Goal: Transaction & Acquisition: Purchase product/service

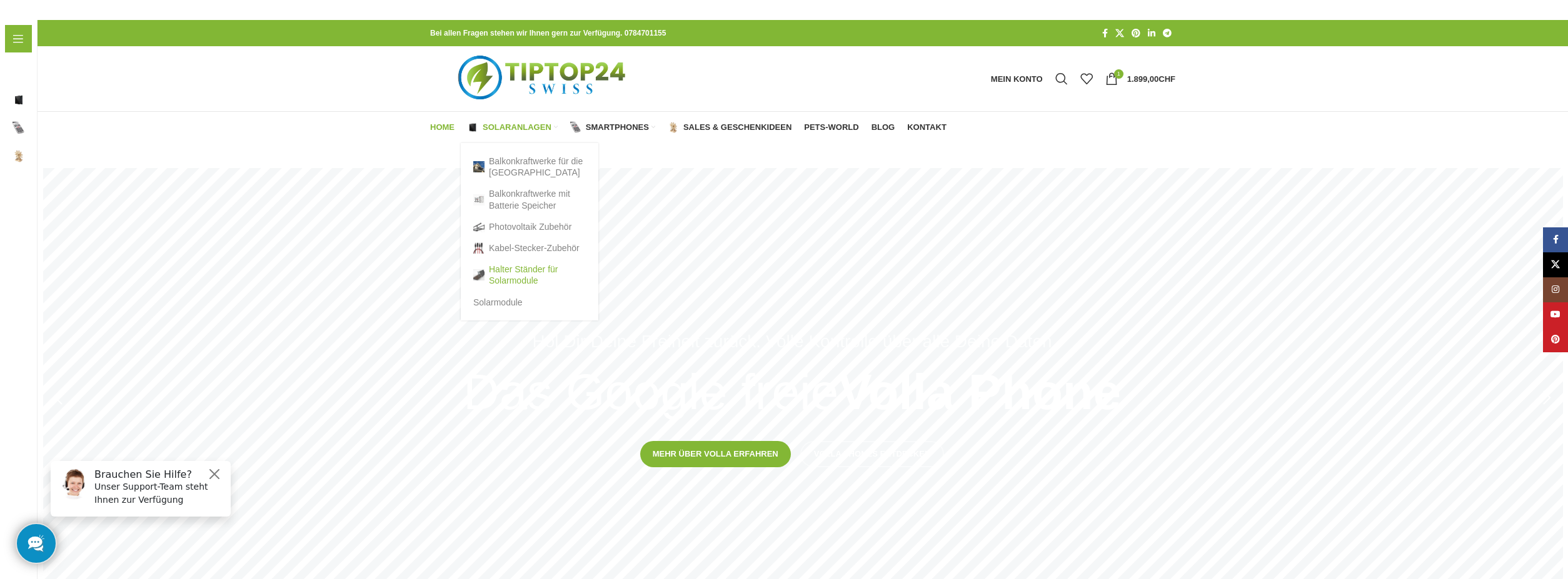
click at [509, 278] on link "Halter Ständer für Solarmodule" at bounding box center [530, 275] width 113 height 33
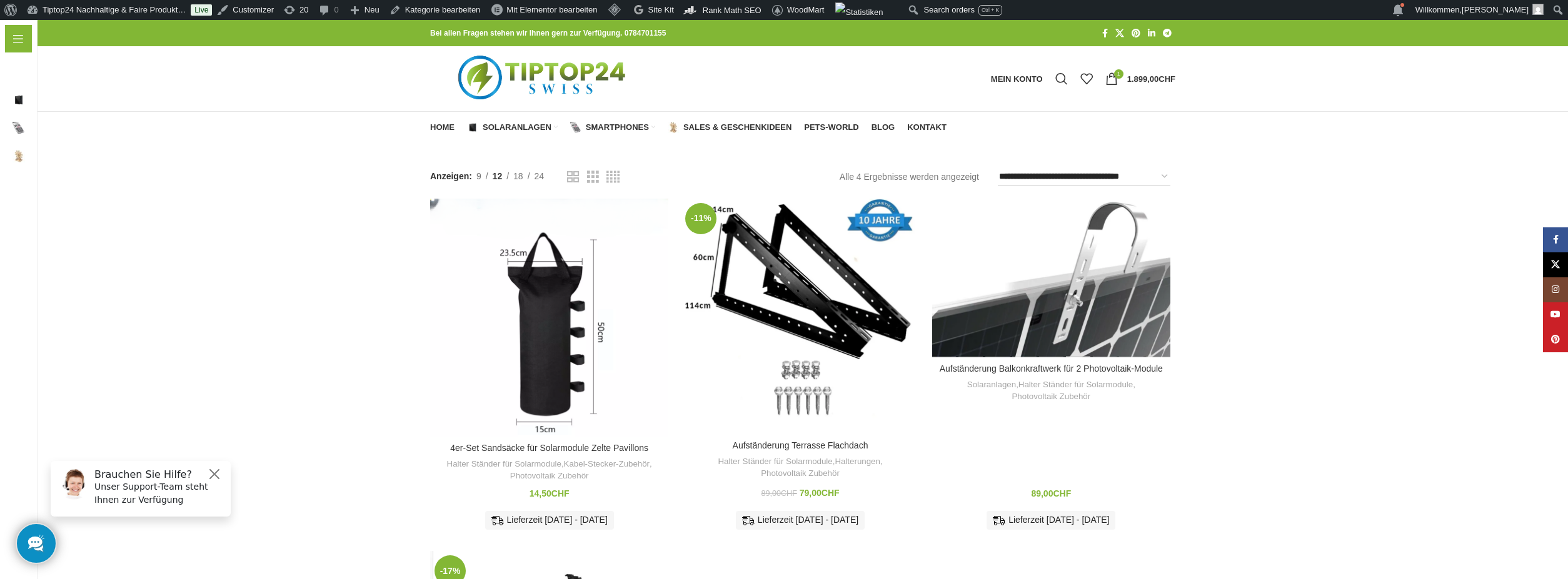
click at [1089, 320] on div "Aufständerung Balkonkraftwerk für 2 Photovoltaik-Module" at bounding box center [1078, 278] width 26 height 159
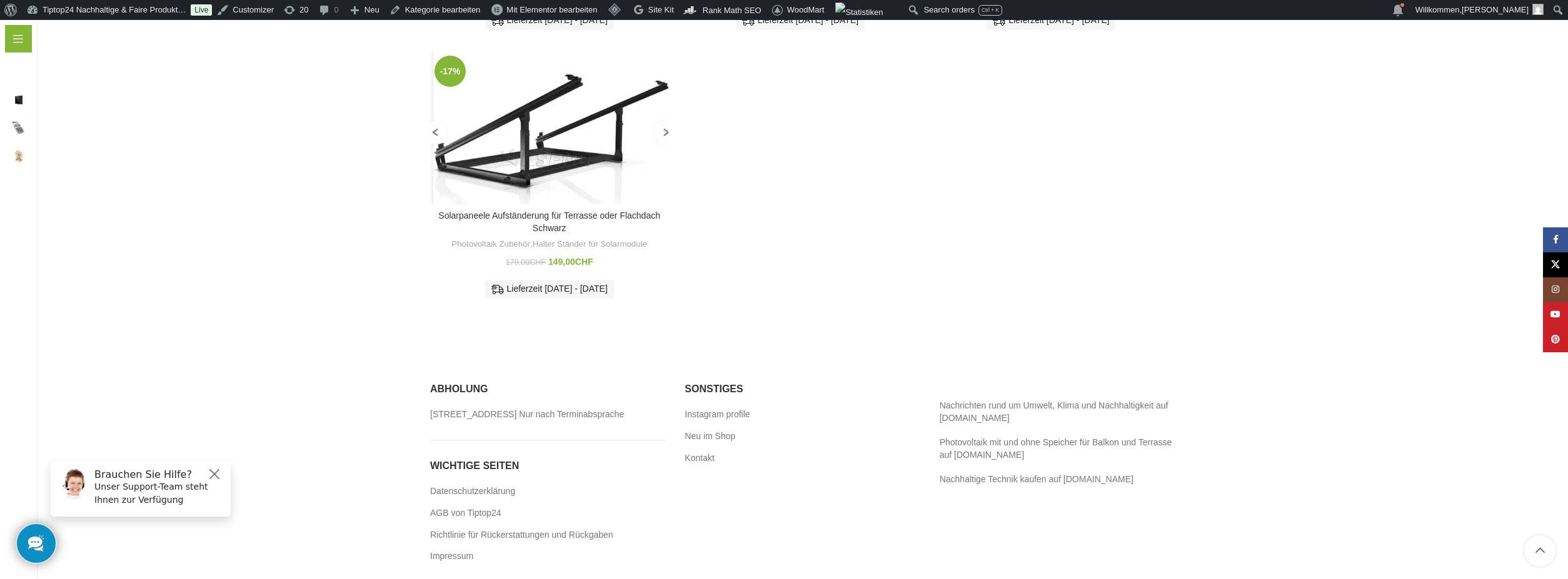
scroll to position [521, 0]
